Goal: Information Seeking & Learning: Learn about a topic

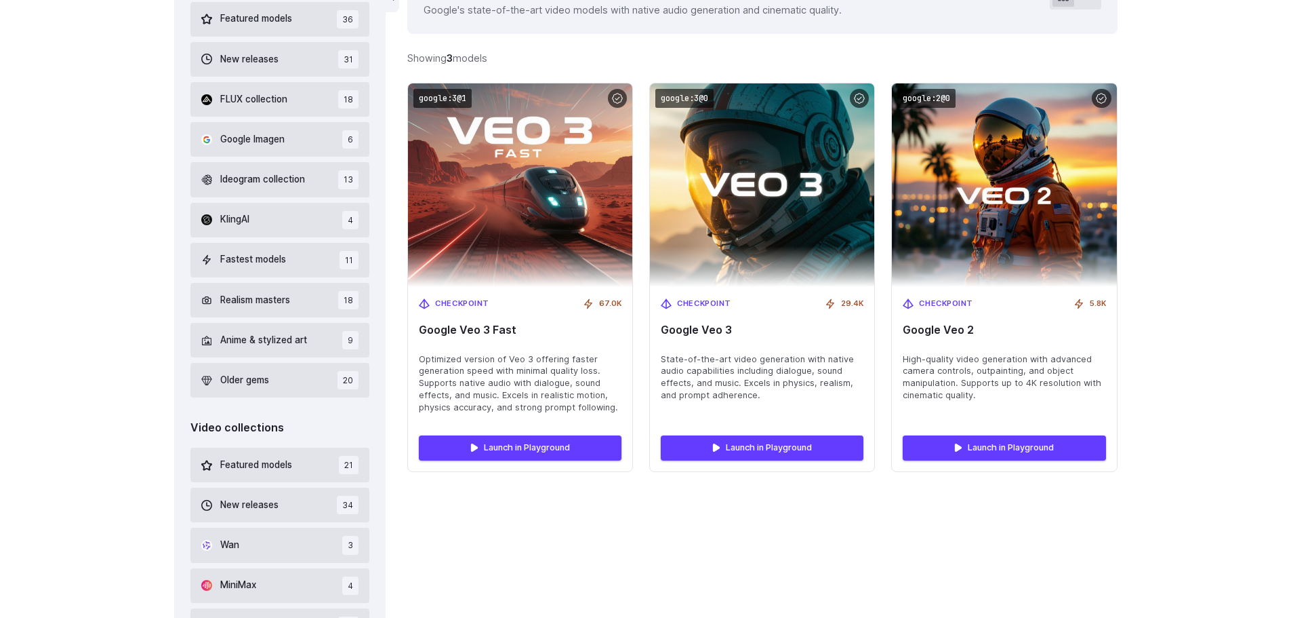
scroll to position [475, 0]
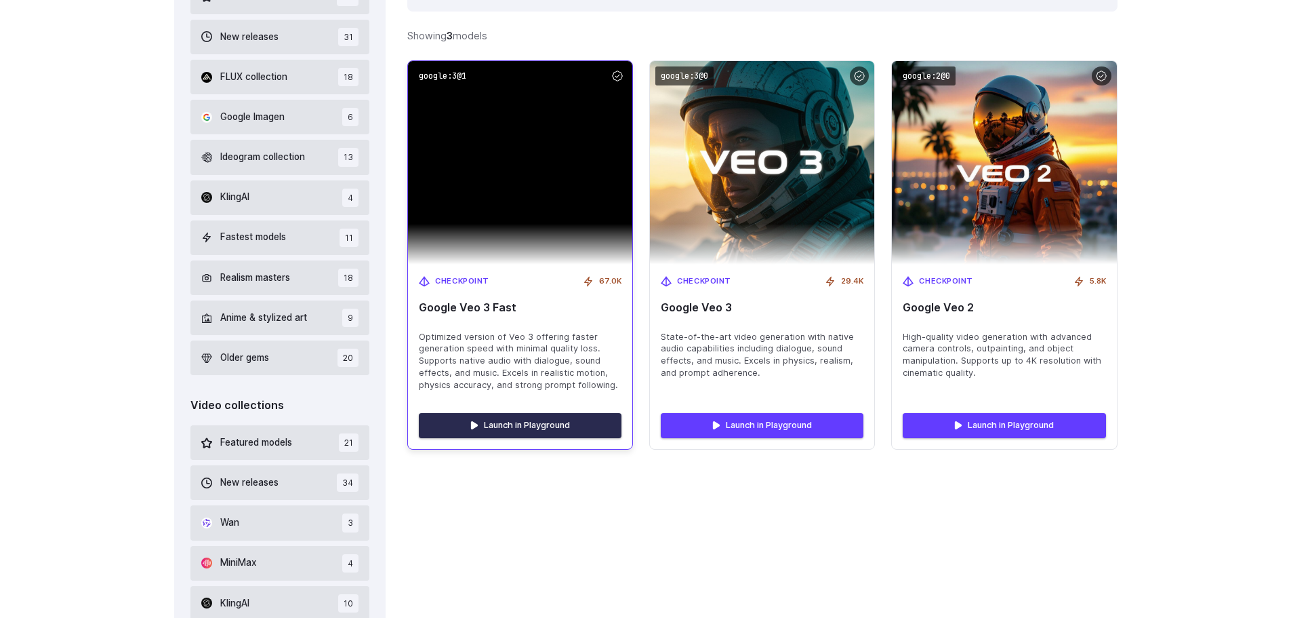
click at [546, 428] on link "Launch in Playground" at bounding box center [520, 425] width 203 height 24
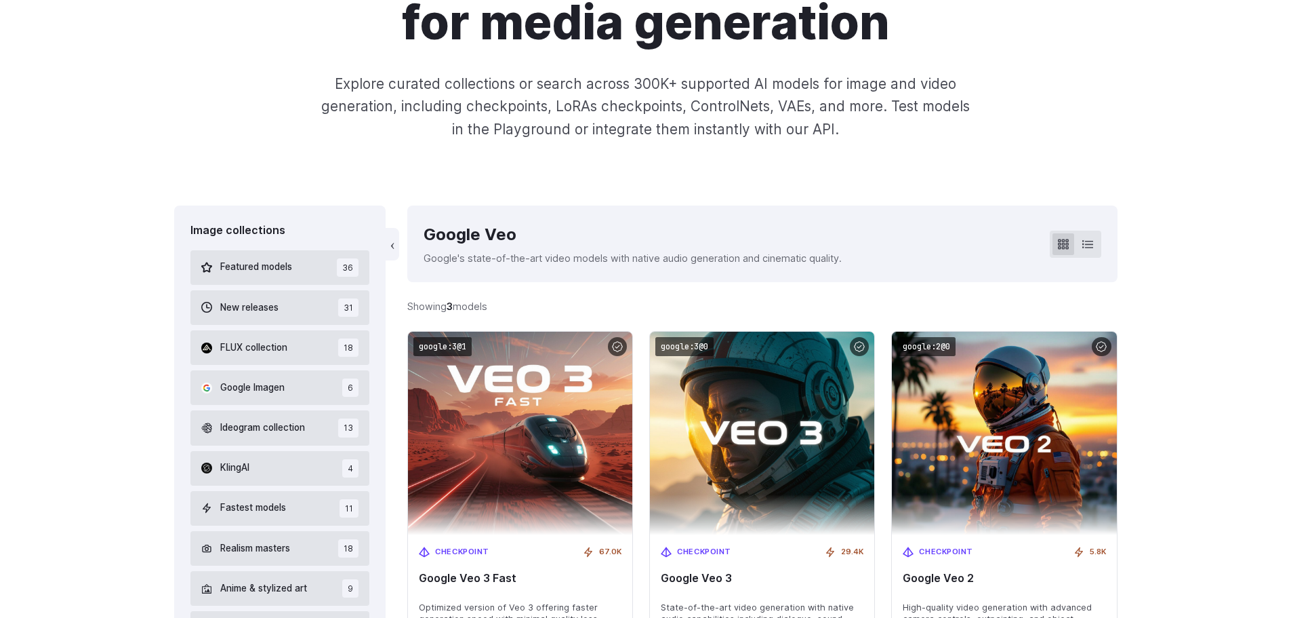
scroll to position [0, 0]
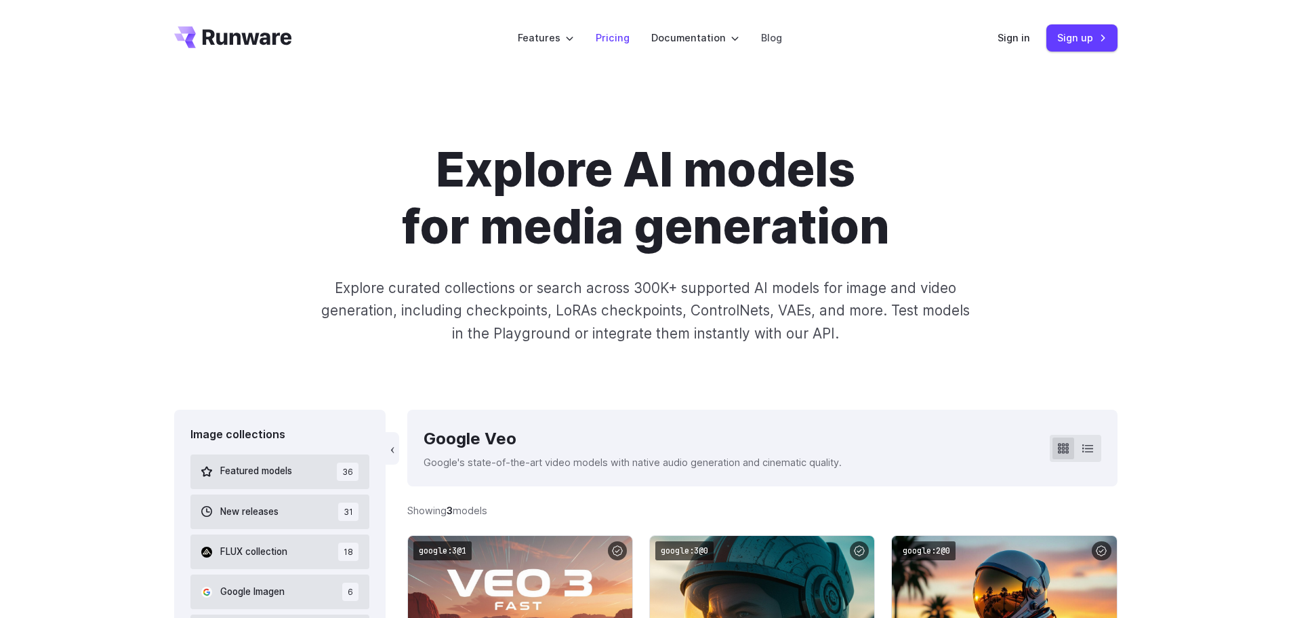
click at [618, 33] on link "Pricing" at bounding box center [613, 38] width 34 height 16
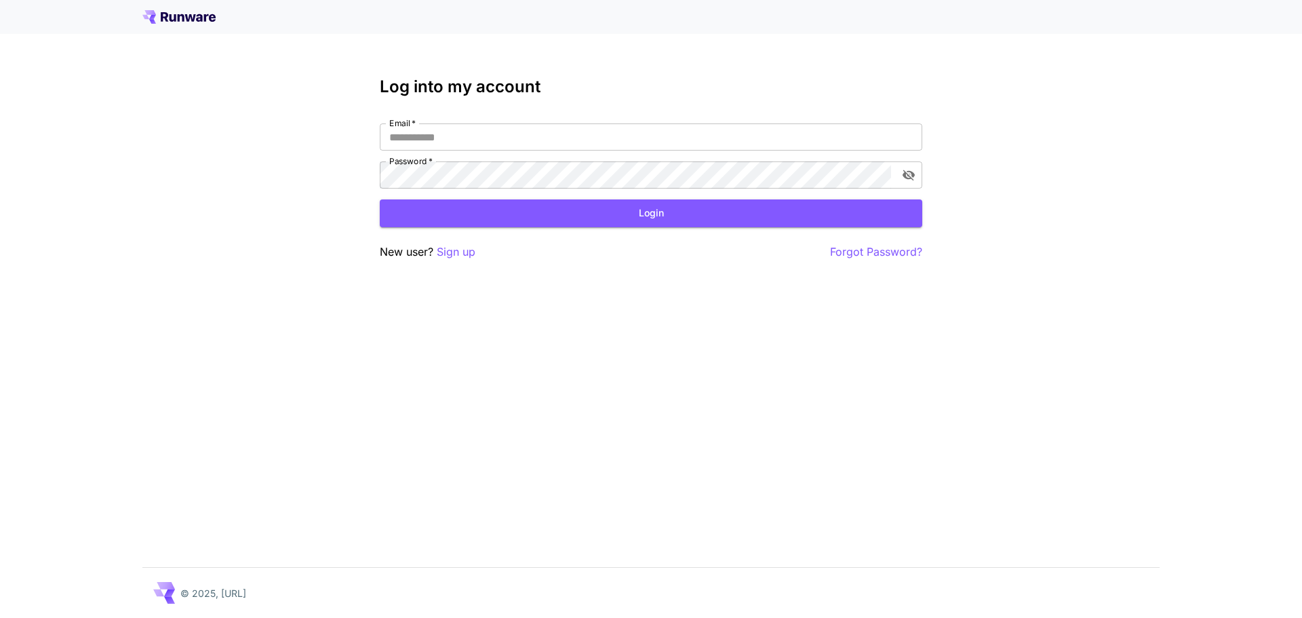
click at [185, 16] on icon at bounding box center [190, 17] width 11 height 7
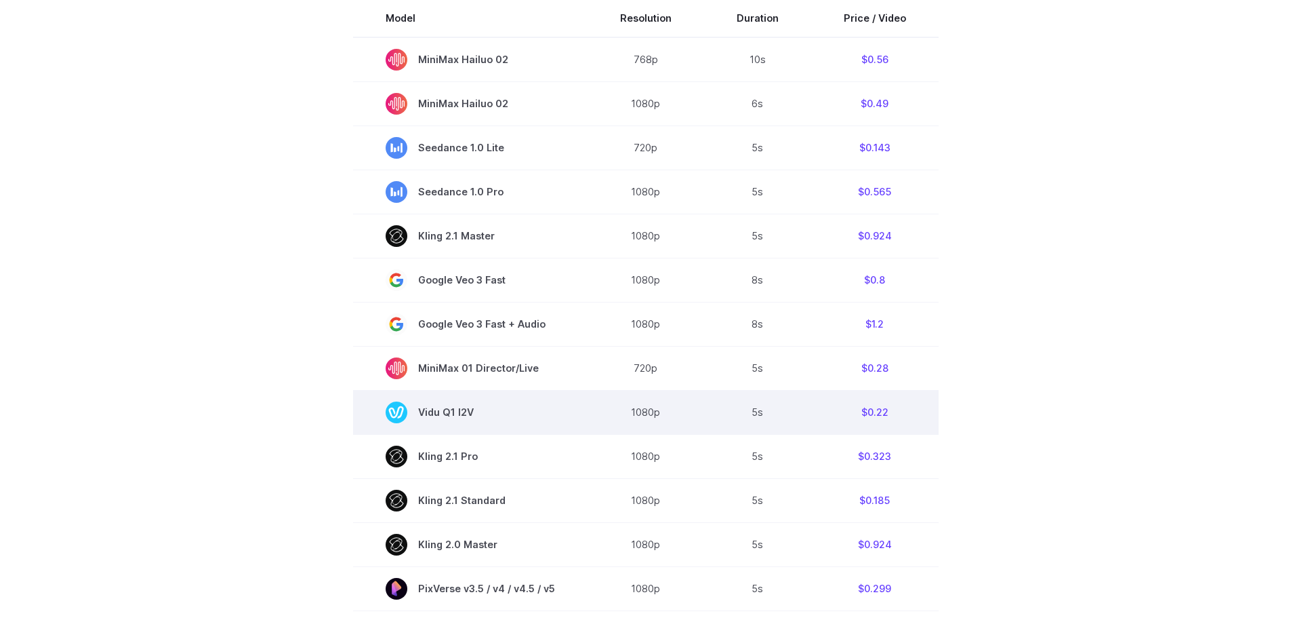
scroll to position [136, 0]
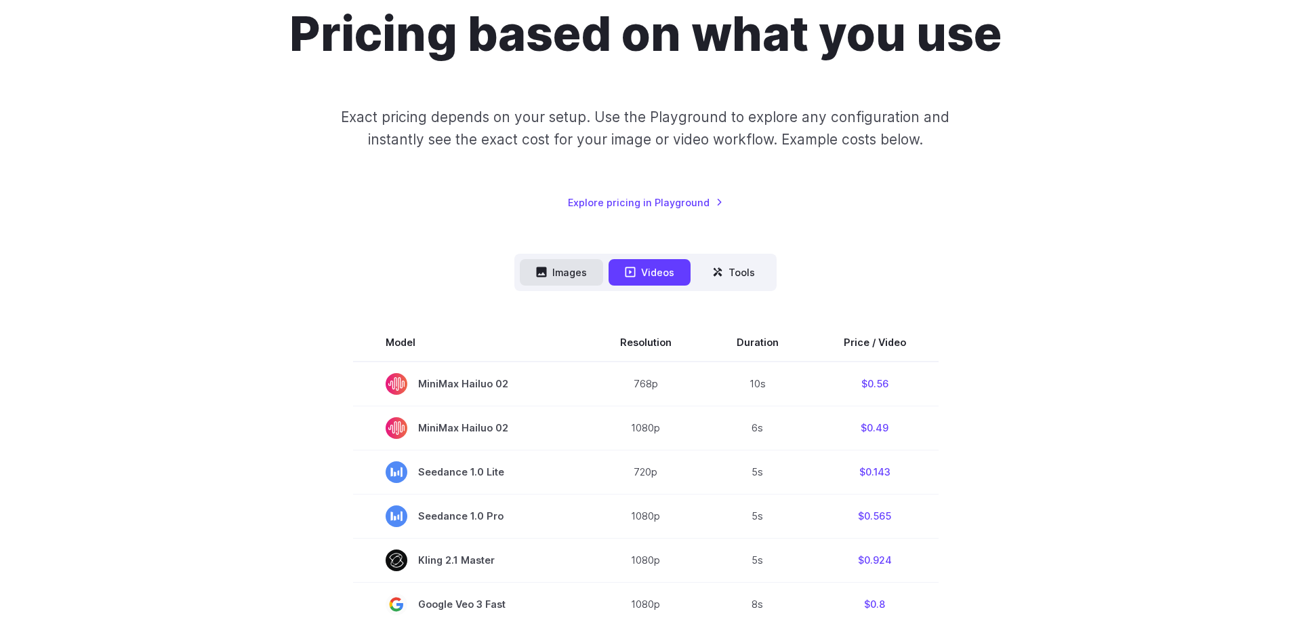
click at [577, 268] on button "Images" at bounding box center [561, 272] width 83 height 26
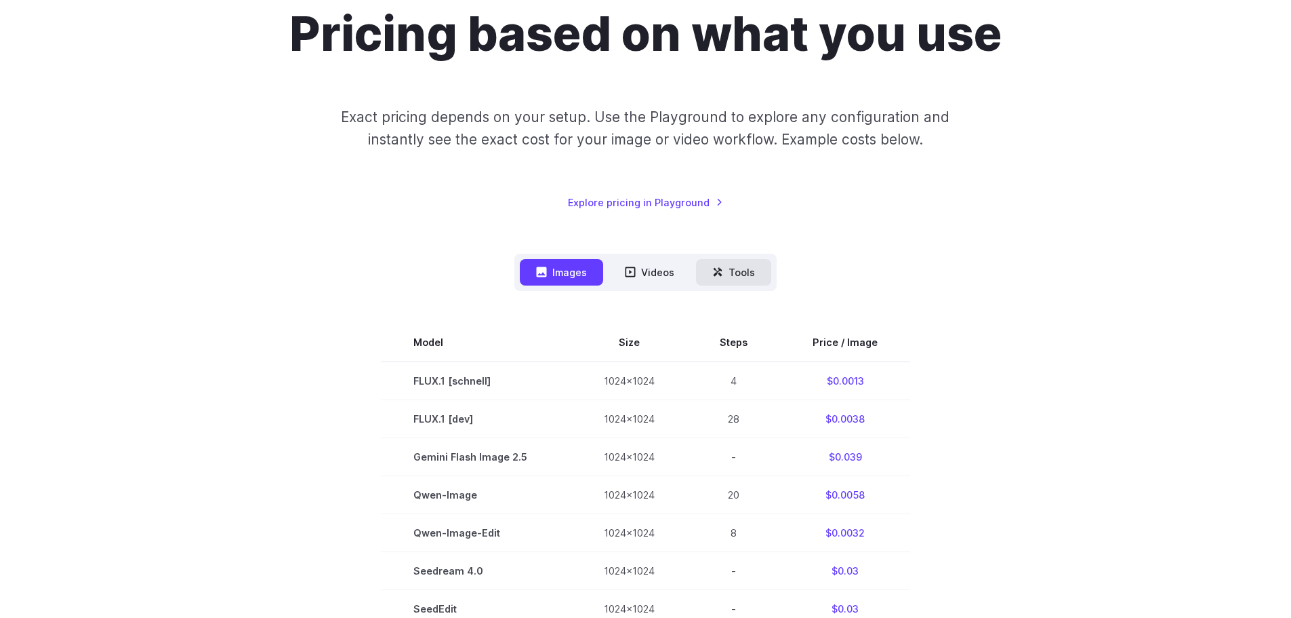
click at [748, 268] on button "Tools" at bounding box center [733, 272] width 75 height 26
